Goal: Task Accomplishment & Management: Manage account settings

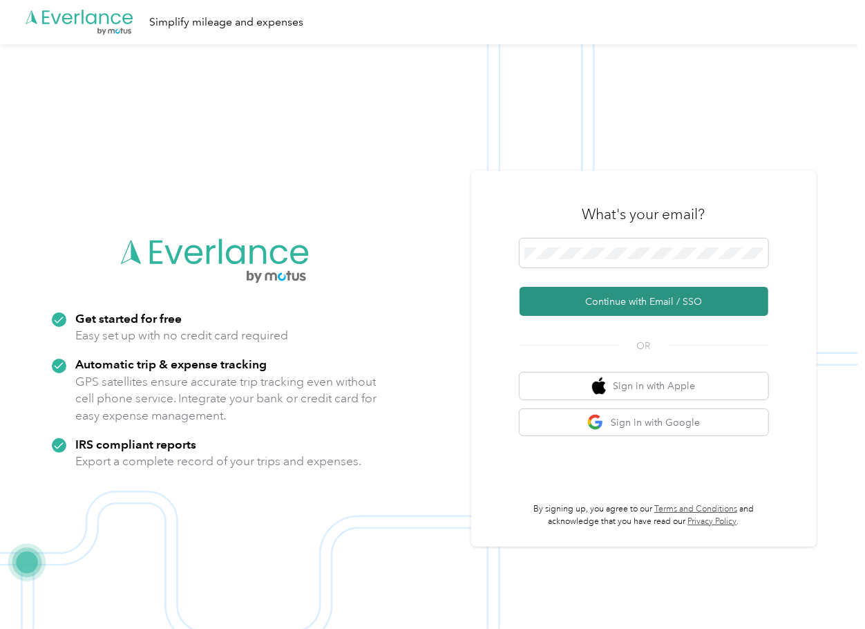
click at [570, 305] on button "Continue with Email / SSO" at bounding box center [644, 301] width 249 height 29
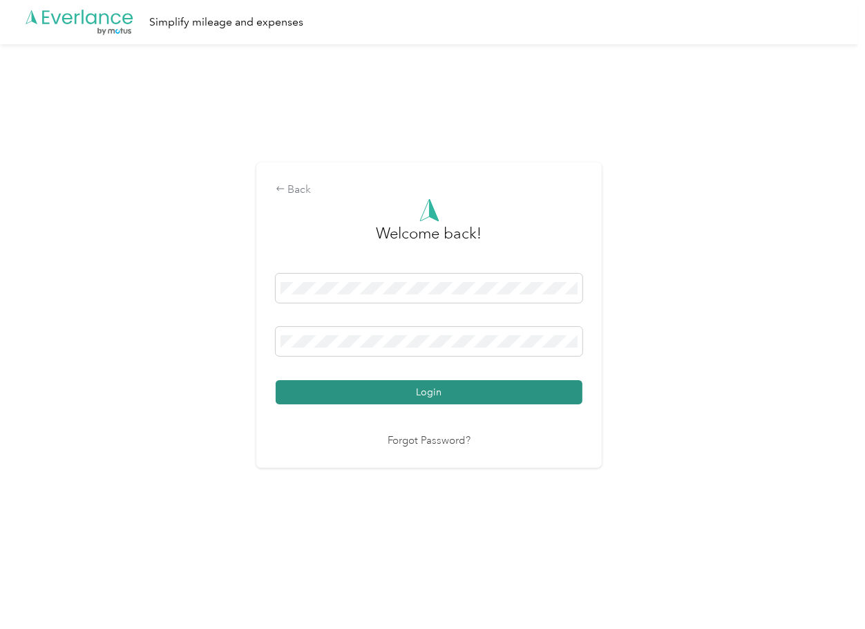
click at [340, 391] on button "Login" at bounding box center [429, 392] width 307 height 24
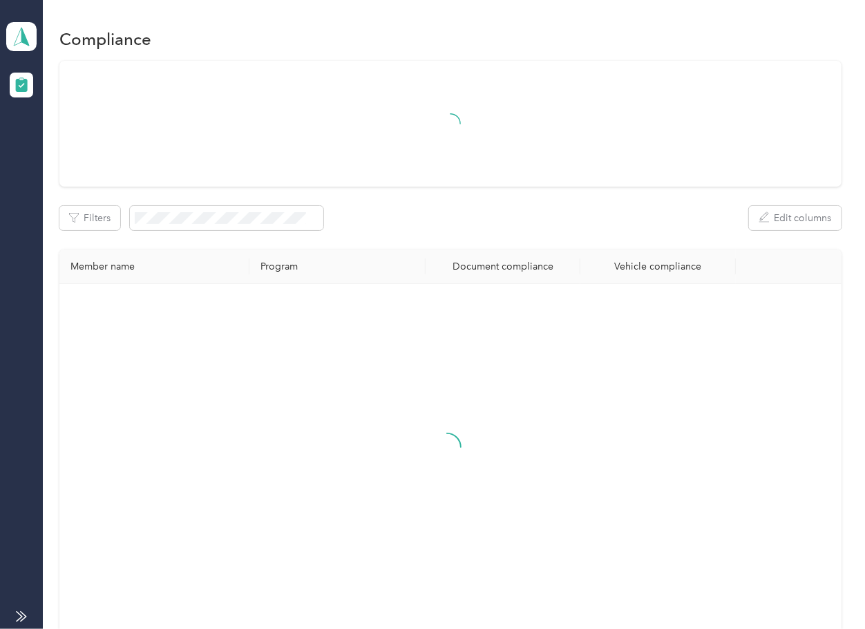
drag, startPoint x: 455, startPoint y: 234, endPoint x: 207, endPoint y: 200, distance: 250.2
click at [455, 234] on div "Filters Edit columns Member name Program Document compliance Vehicle compliance" at bounding box center [449, 348] width 781 height 575
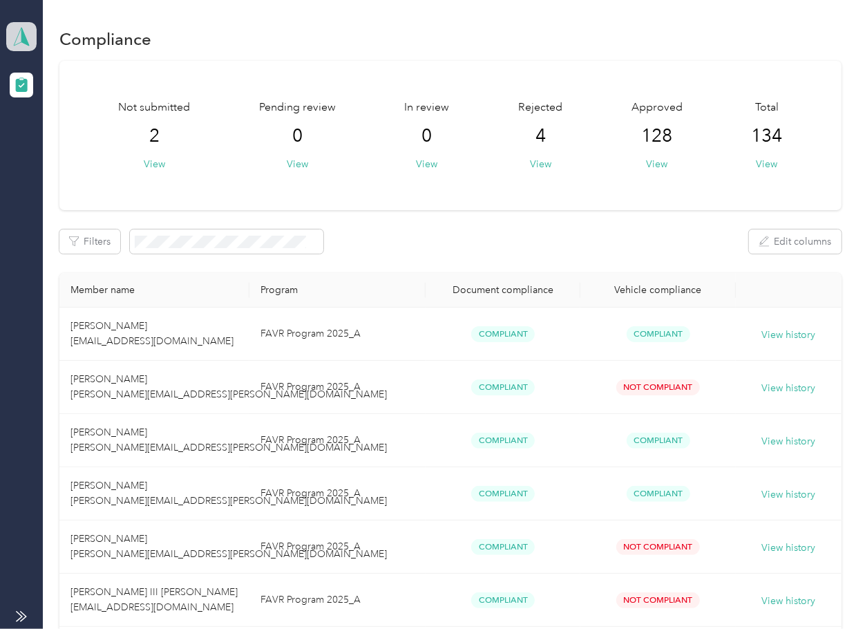
click at [19, 38] on icon at bounding box center [21, 36] width 21 height 19
click at [70, 149] on div "Log out" at bounding box center [152, 145] width 272 height 24
